Goal: Information Seeking & Learning: Learn about a topic

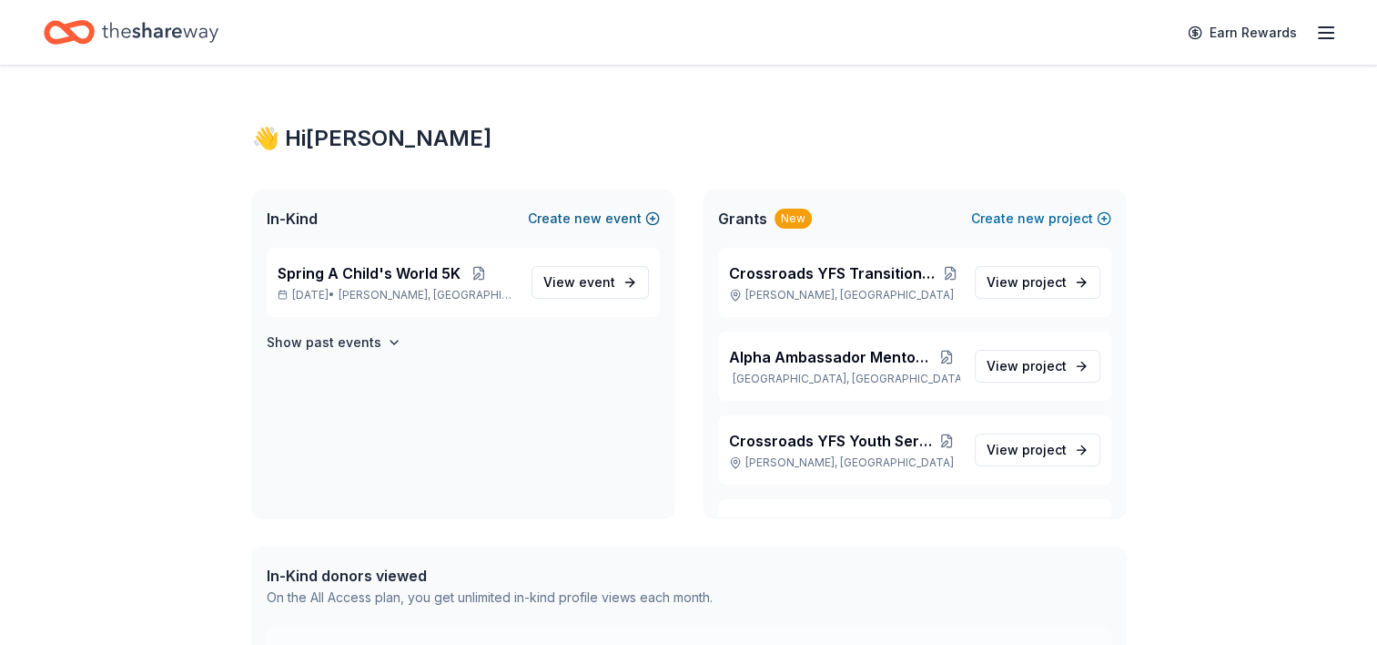
click at [588, 220] on span "new" at bounding box center [587, 219] width 27 height 22
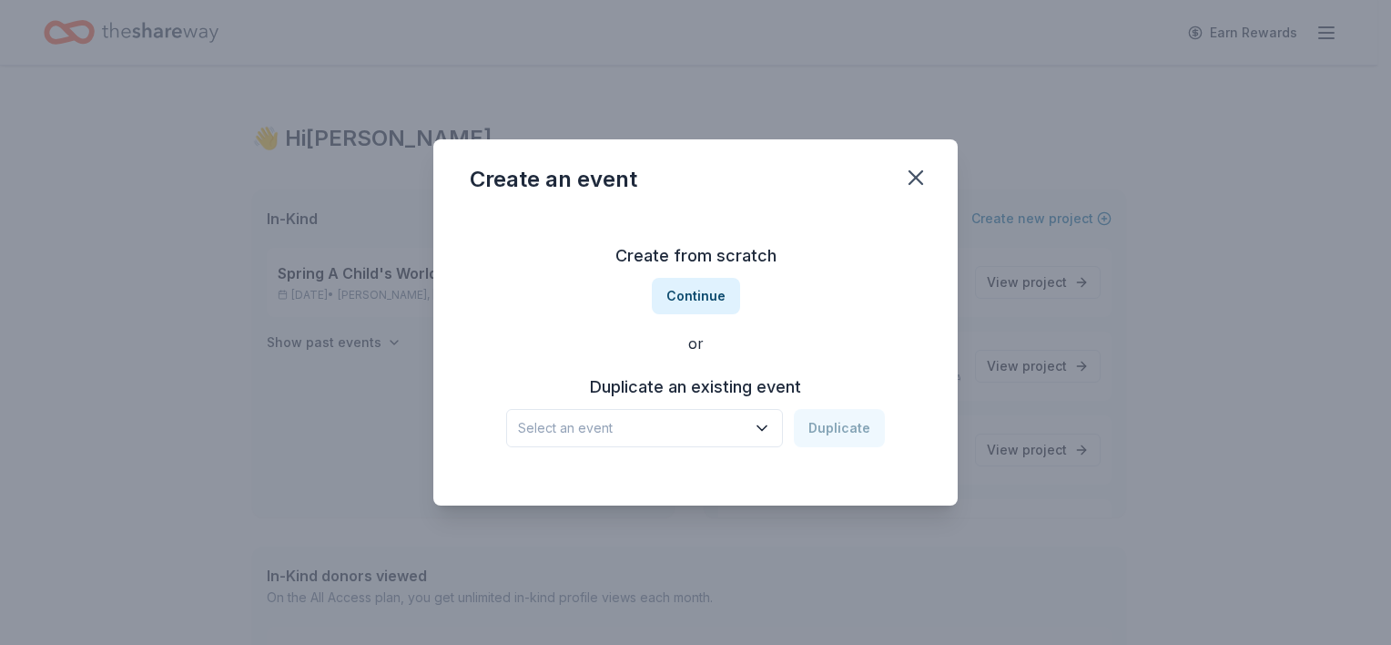
click at [685, 314] on div "Create from scratch Continue or Duplicate an existing event Select an event Dup…" at bounding box center [696, 344] width 452 height 264
click at [700, 306] on button "Continue" at bounding box center [696, 296] width 88 height 36
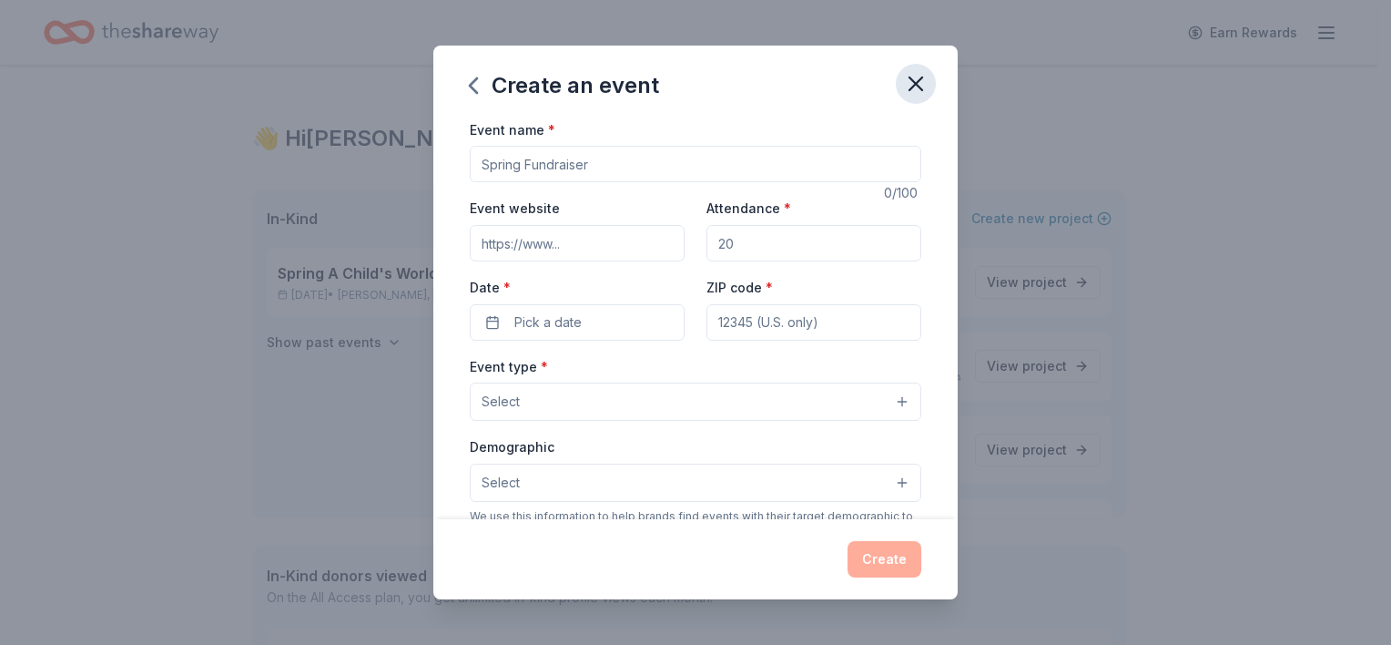
click at [920, 86] on icon "button" at bounding box center [916, 83] width 13 height 13
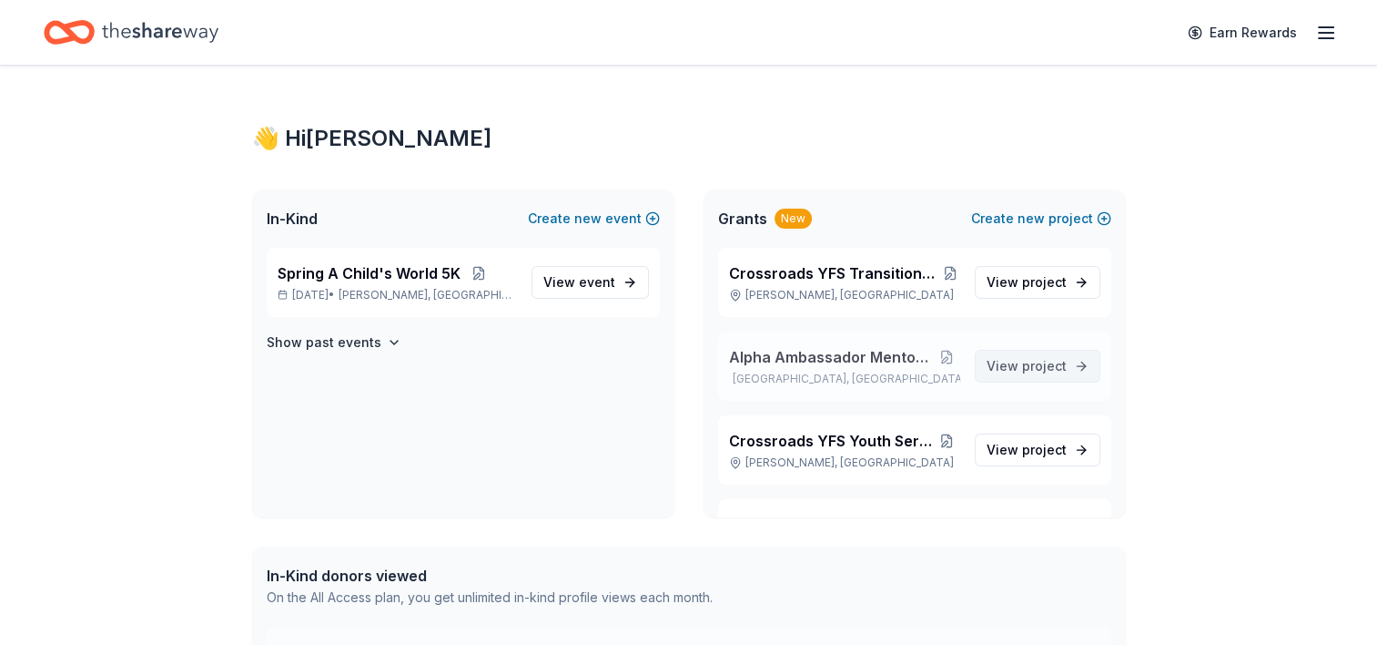
click at [1026, 369] on span "project" at bounding box center [1044, 365] width 45 height 15
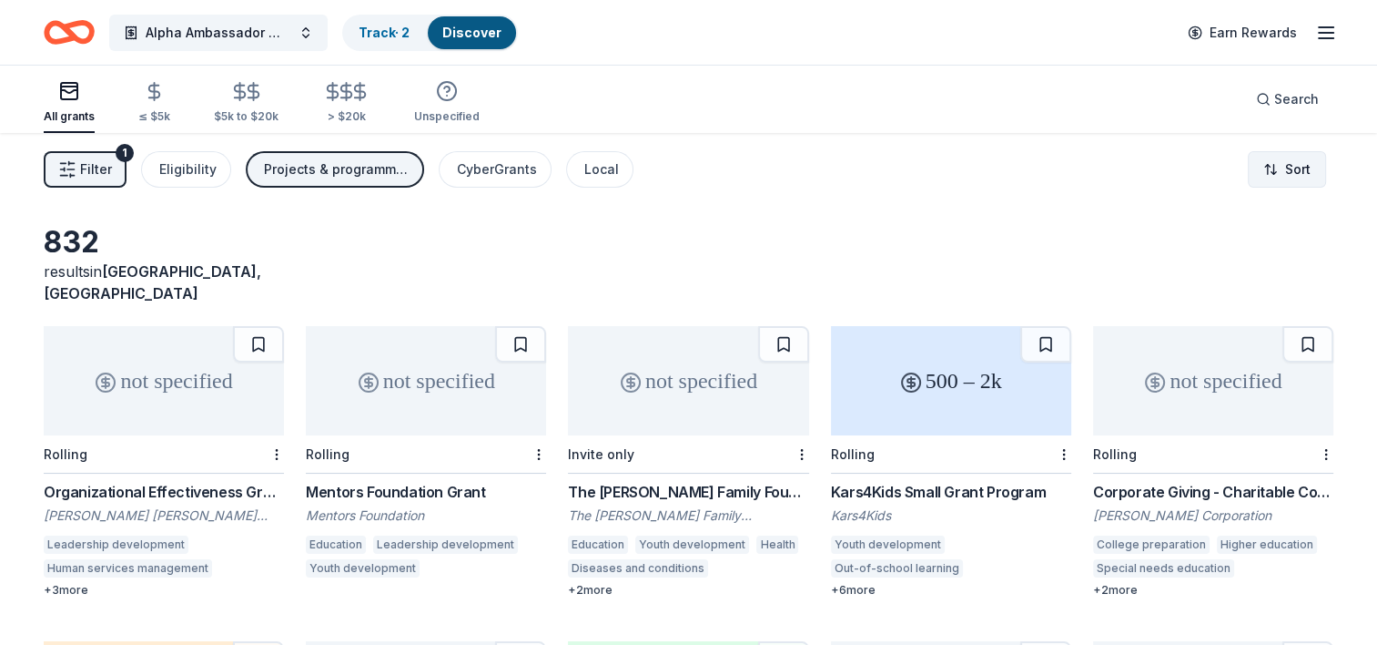
click at [1304, 165] on html "Alpha Ambassador Mentorship program Track · 2 Discover Earn Rewards All grants …" at bounding box center [688, 322] width 1377 height 645
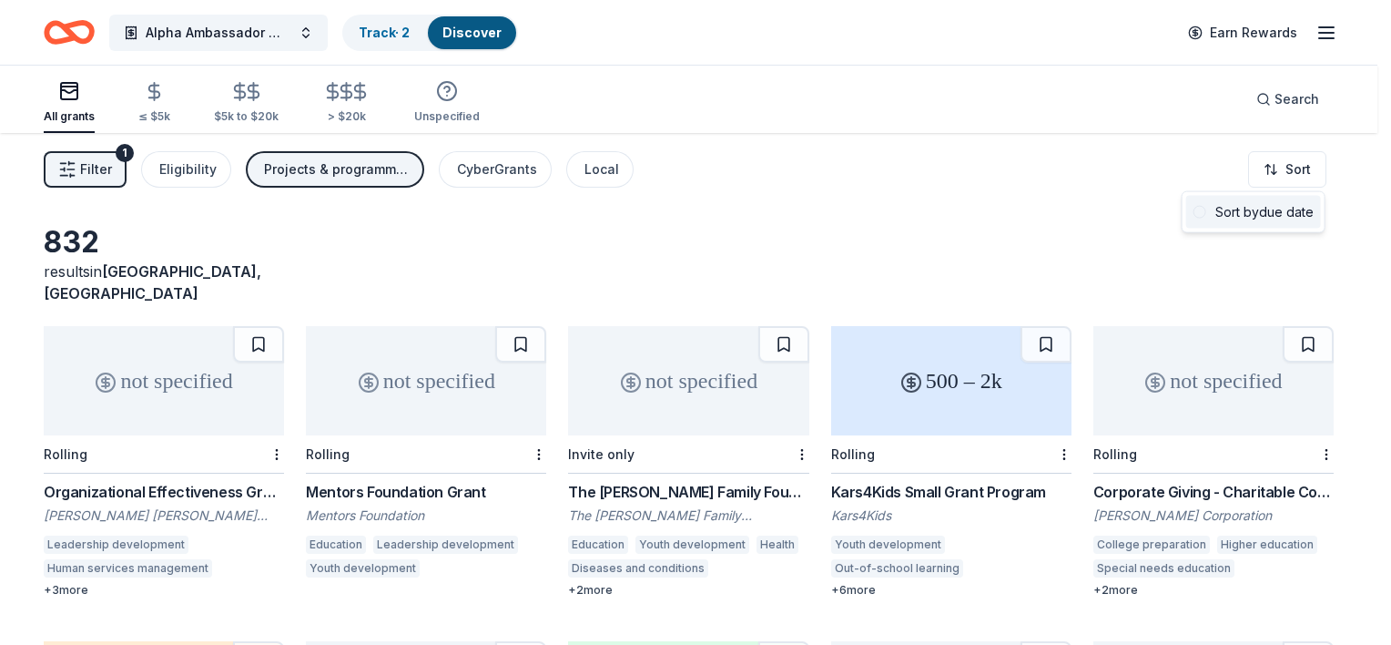
click at [1278, 218] on div "Sort by due date" at bounding box center [1253, 212] width 135 height 33
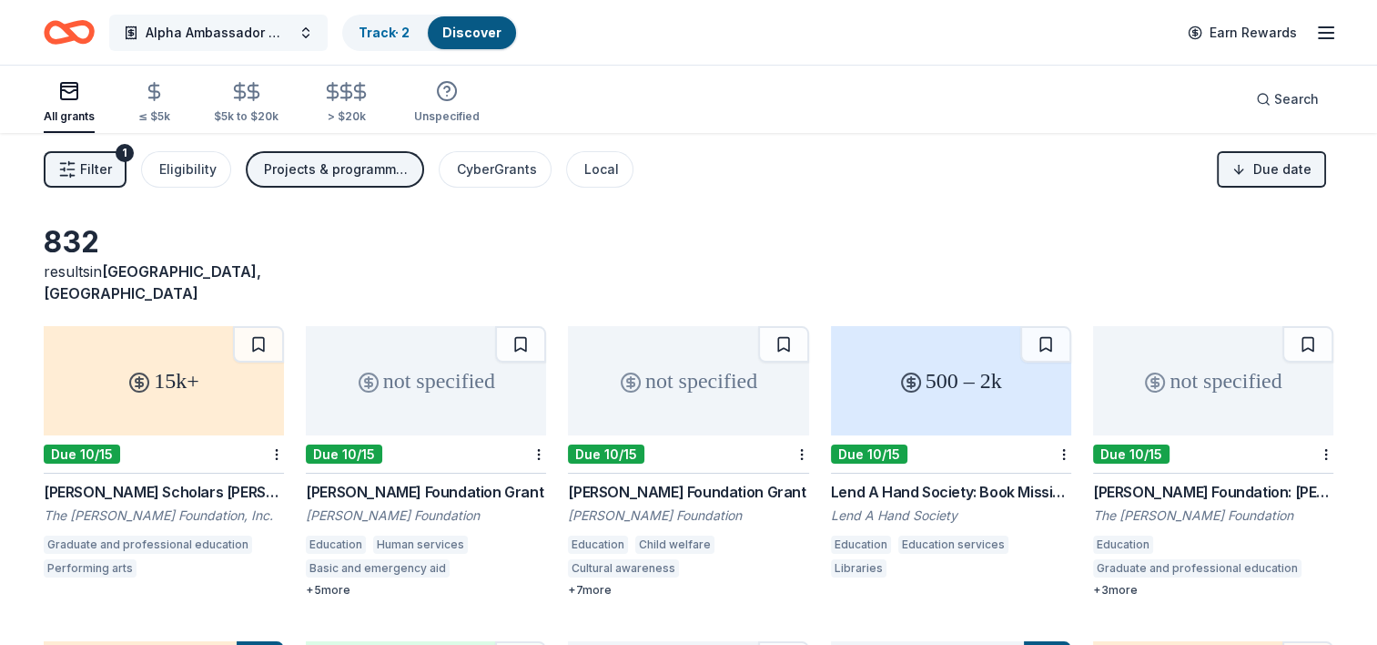
click at [310, 44] on button "Alpha Ambassador Mentorship program" at bounding box center [218, 33] width 218 height 36
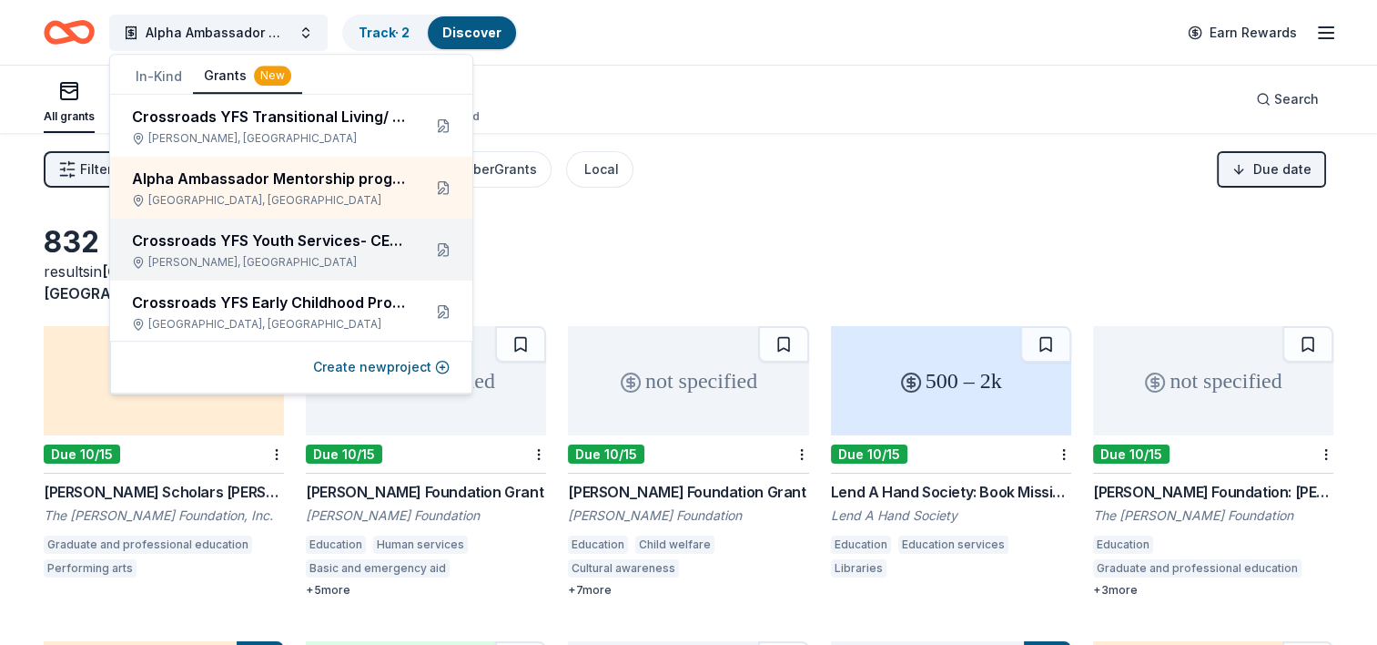
click at [307, 254] on div "Crossroads YFS Youth Services- CERC Norman, [GEOGRAPHIC_DATA]" at bounding box center [269, 249] width 275 height 40
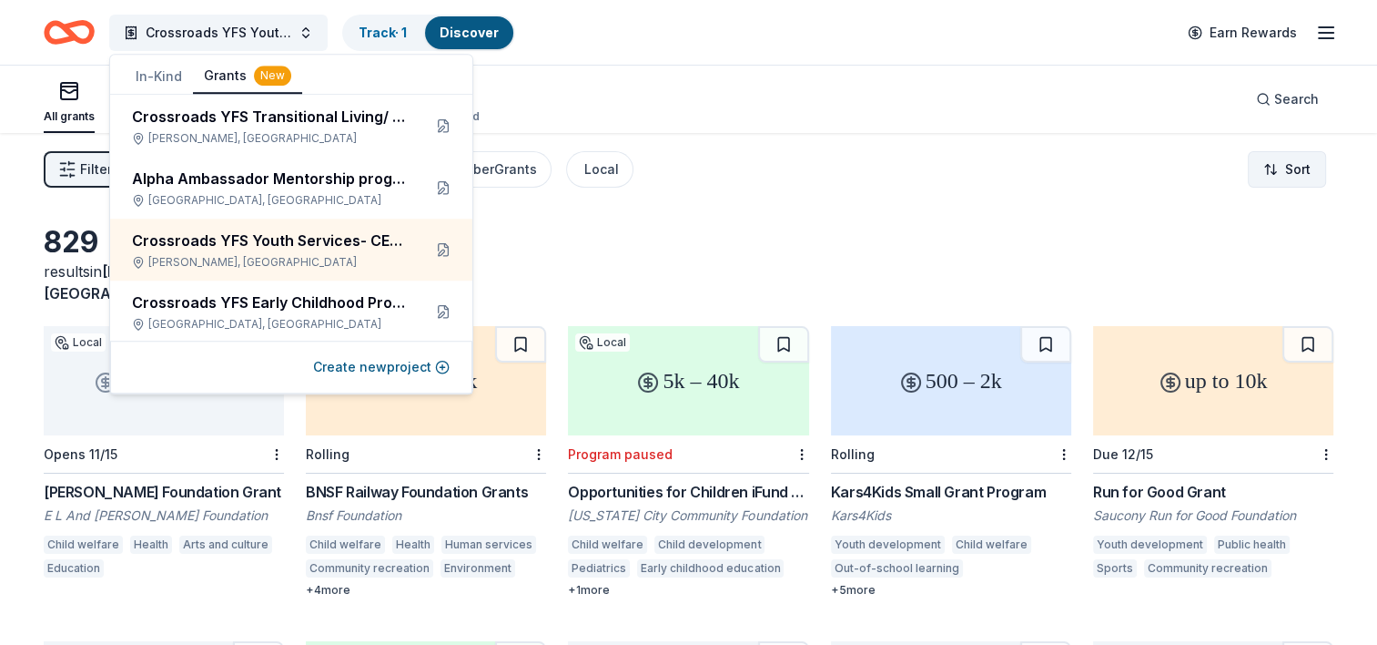
click at [1277, 168] on html "Crossroads YFS Youth Services- CERC Track · 1 Discover Earn Rewards All grants …" at bounding box center [688, 322] width 1377 height 645
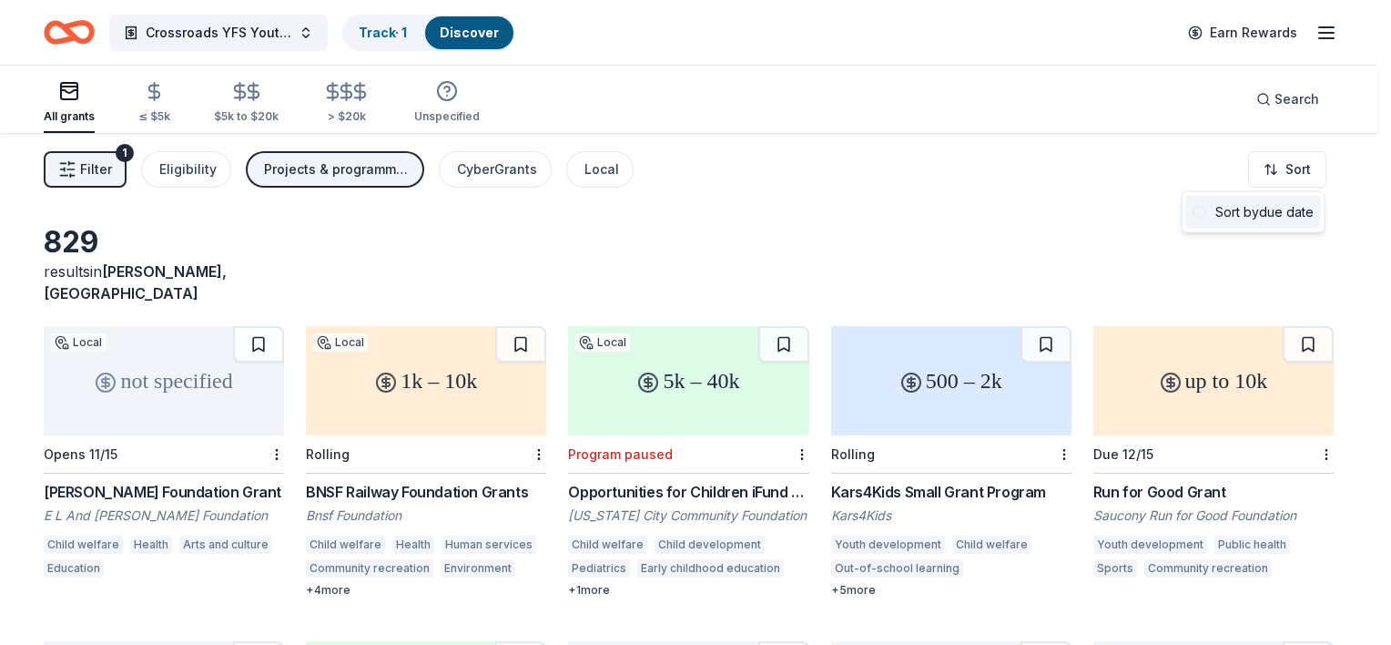
click at [1262, 210] on div "Sort by due date" at bounding box center [1253, 212] width 135 height 33
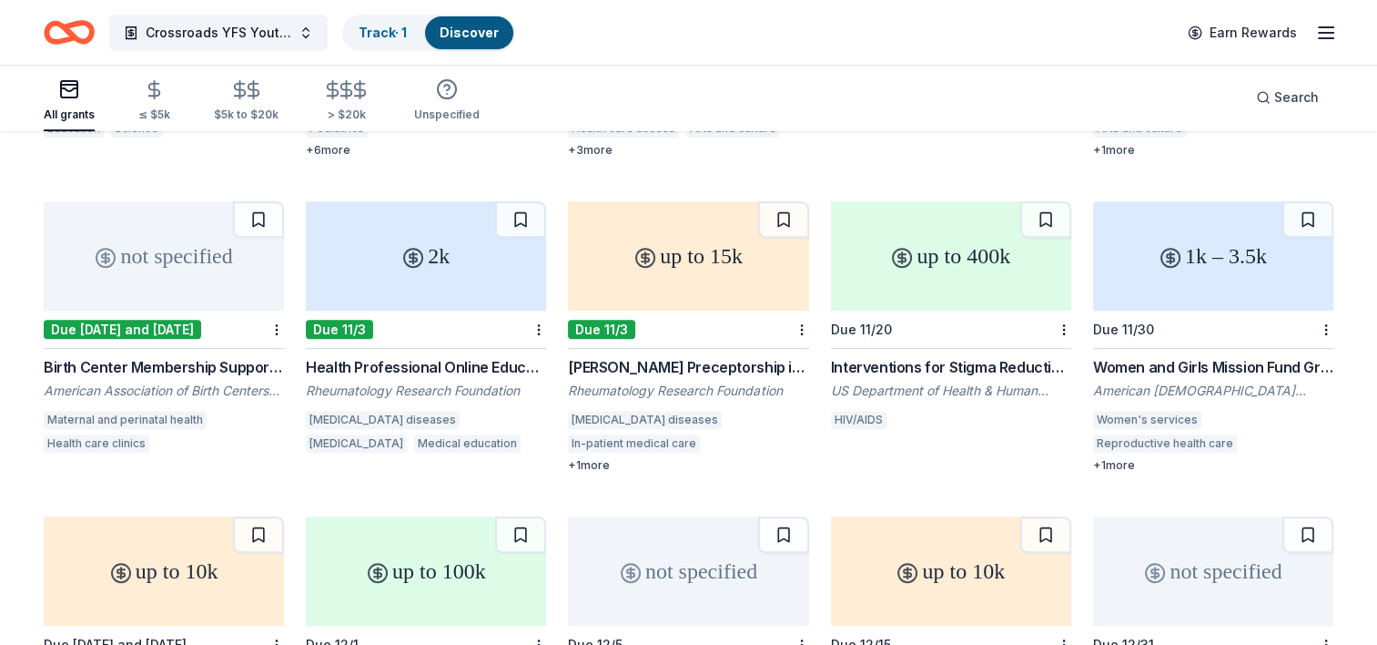
scroll to position [756, 0]
